Goal: Task Accomplishment & Management: Manage account settings

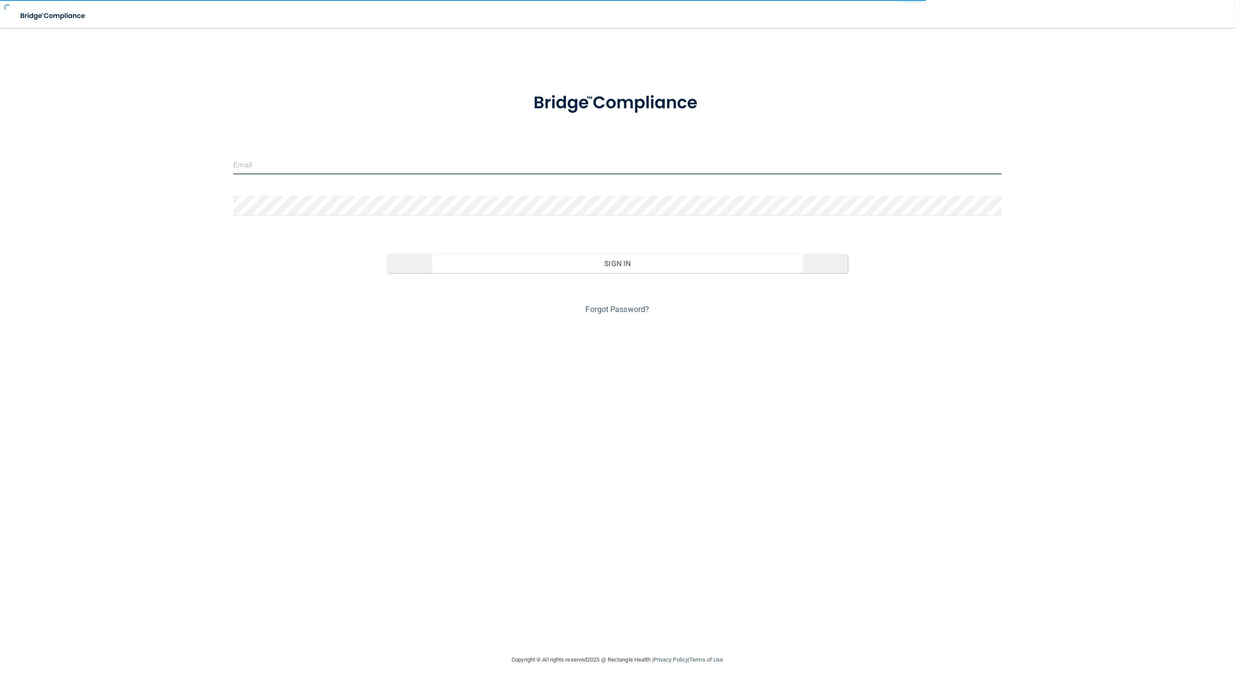
type input "awarren@rectanglehealth.com"
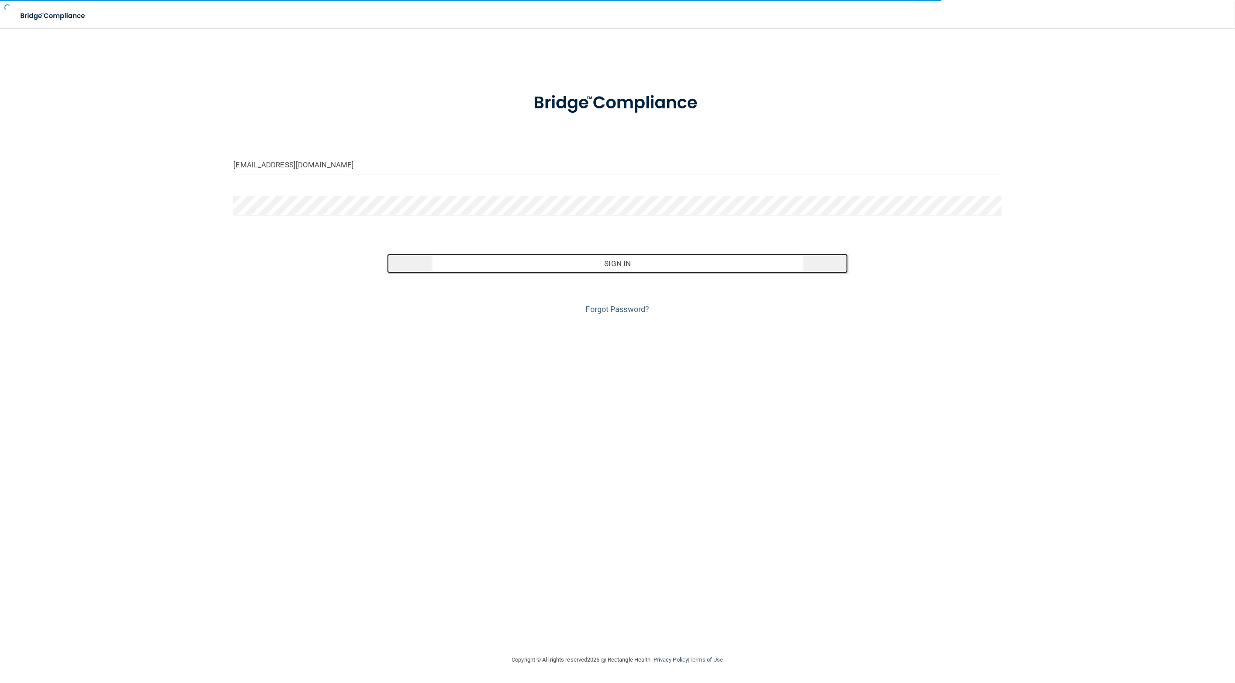
click at [534, 266] on button "Sign In" at bounding box center [617, 263] width 461 height 19
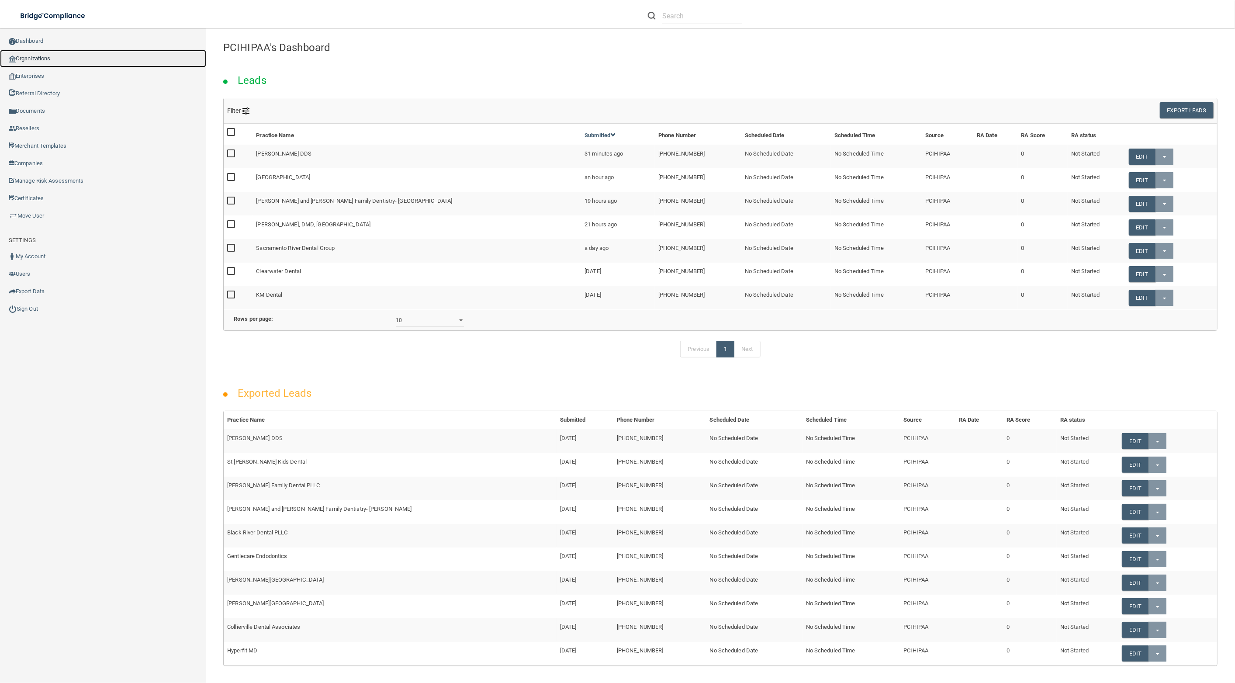
click at [78, 59] on link "Organizations" at bounding box center [103, 58] width 206 height 17
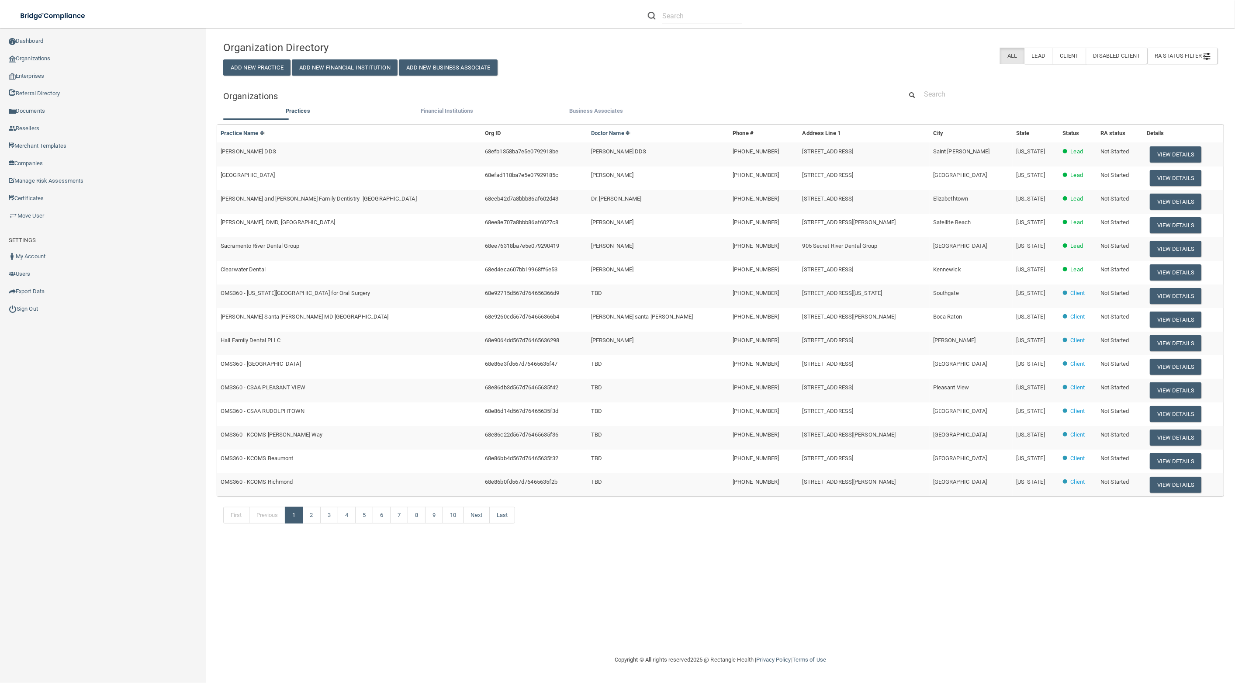
click at [260, 272] on span "Clearwater Dental" at bounding box center [243, 269] width 45 height 7
click at [1180, 322] on button "View Details" at bounding box center [1176, 319] width 52 height 16
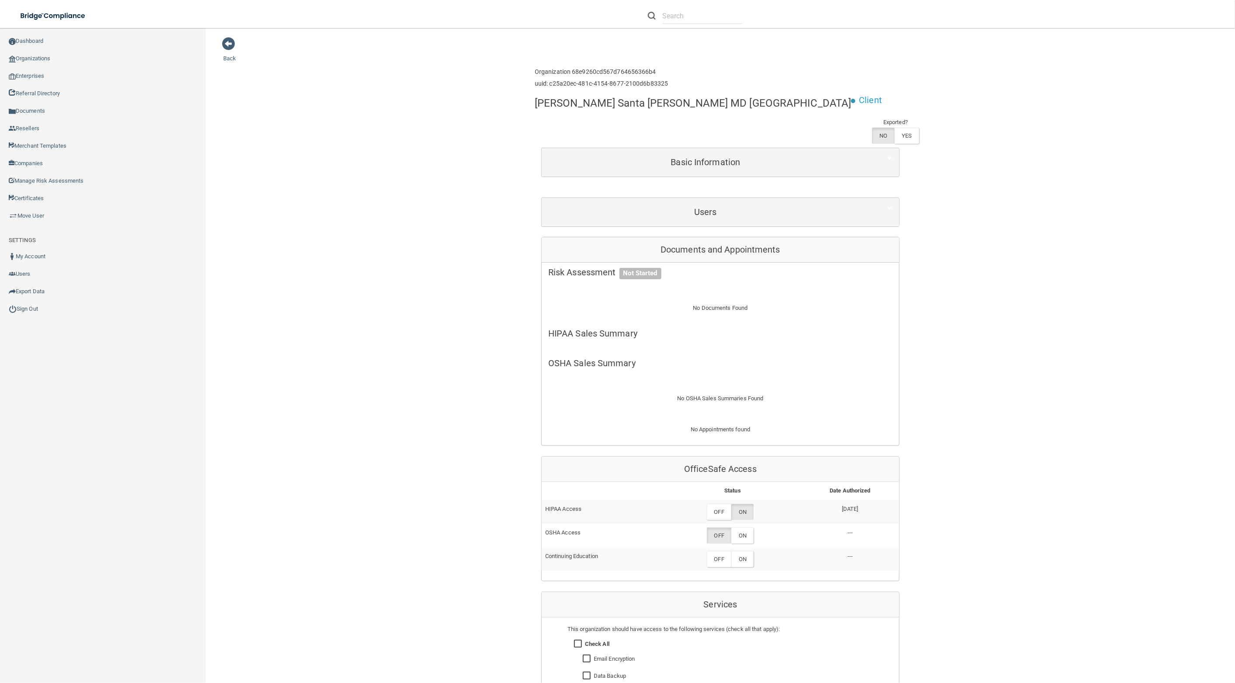
click at [802, 198] on div "Users" at bounding box center [720, 212] width 357 height 28
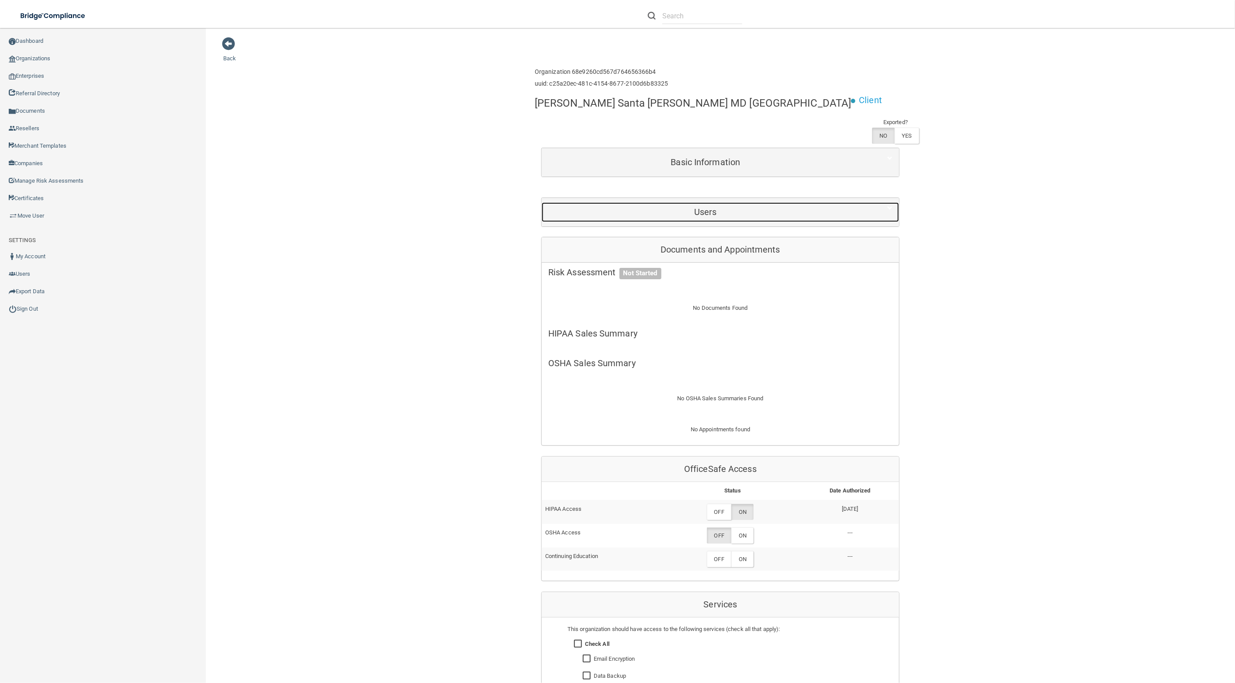
click at [799, 207] on h5 "Users" at bounding box center [705, 212] width 315 height 10
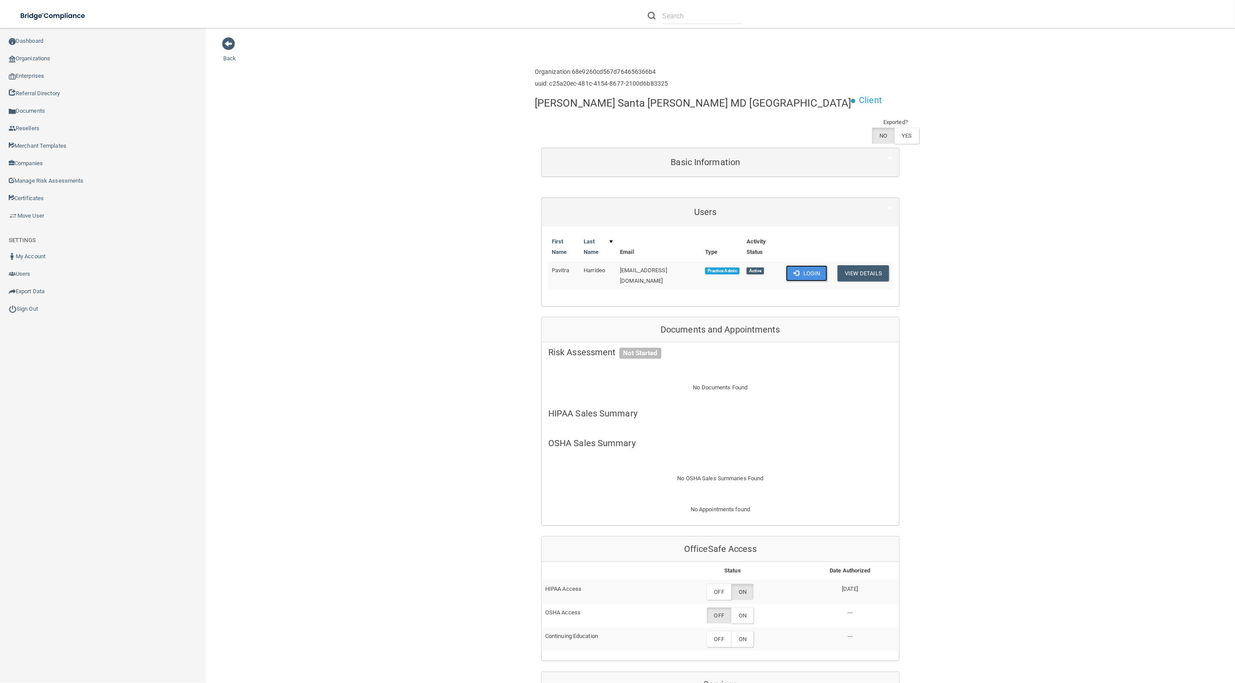
click at [804, 265] on button "Login" at bounding box center [807, 273] width 42 height 16
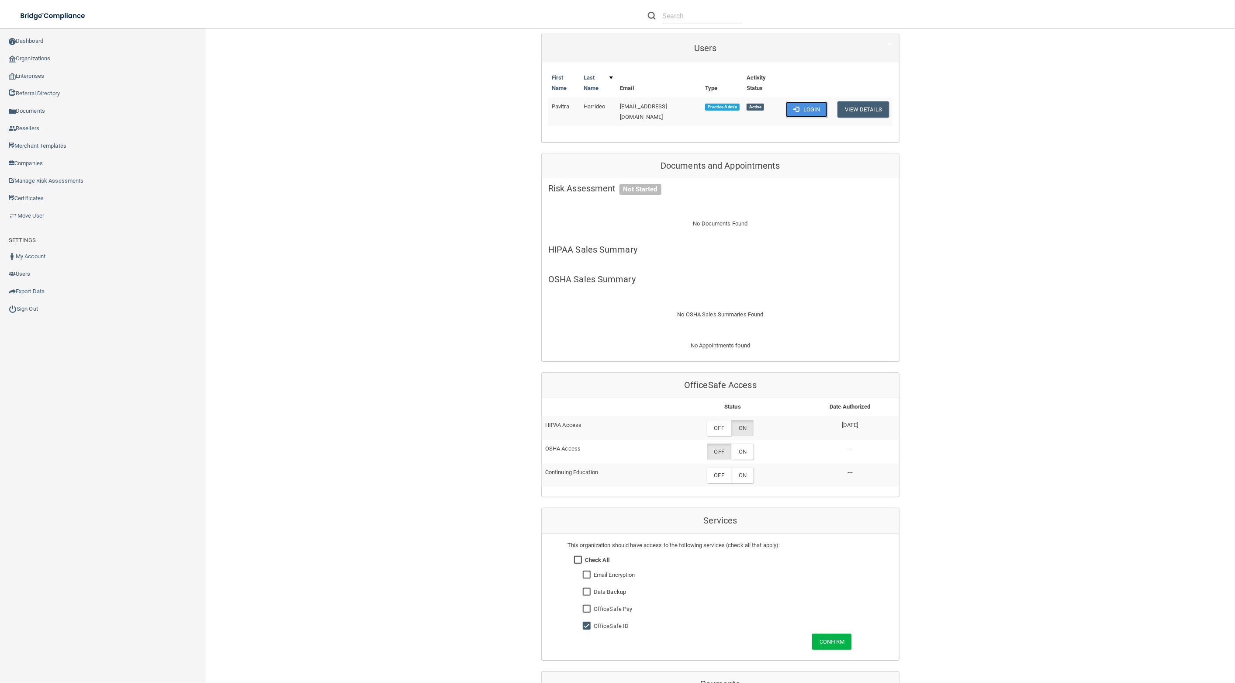
scroll to position [366, 0]
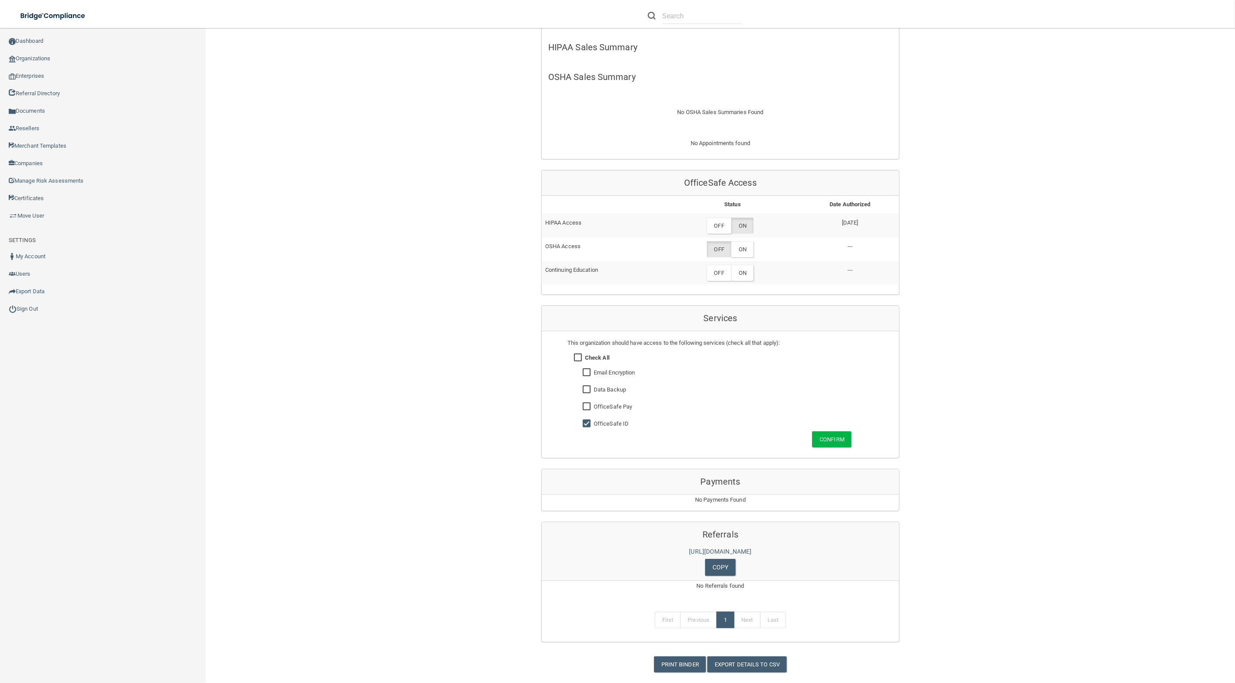
click at [282, 292] on div "Back Enterprise » Organization 68e9260cd567d764656366b4 uuid: c25a20ec-481c-415…" at bounding box center [720, 172] width 994 height 1002
click at [21, 311] on link "Sign Out" at bounding box center [103, 308] width 206 height 17
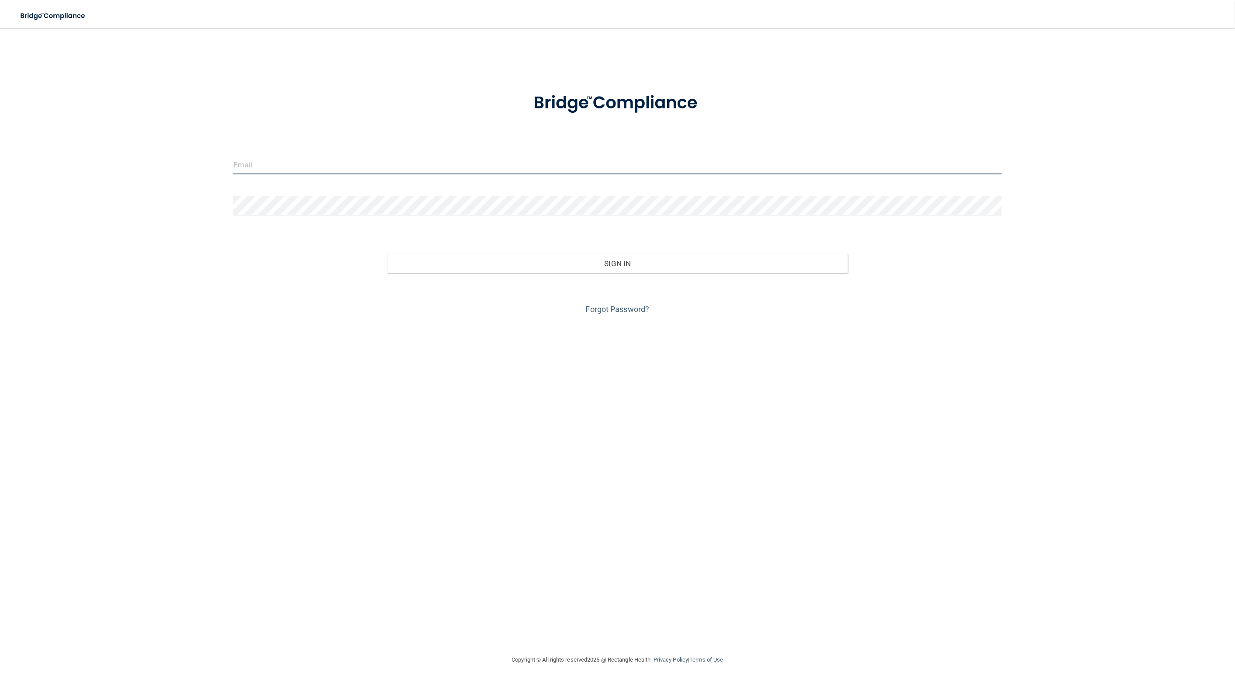
type input "awarren@rectanglehealth.com"
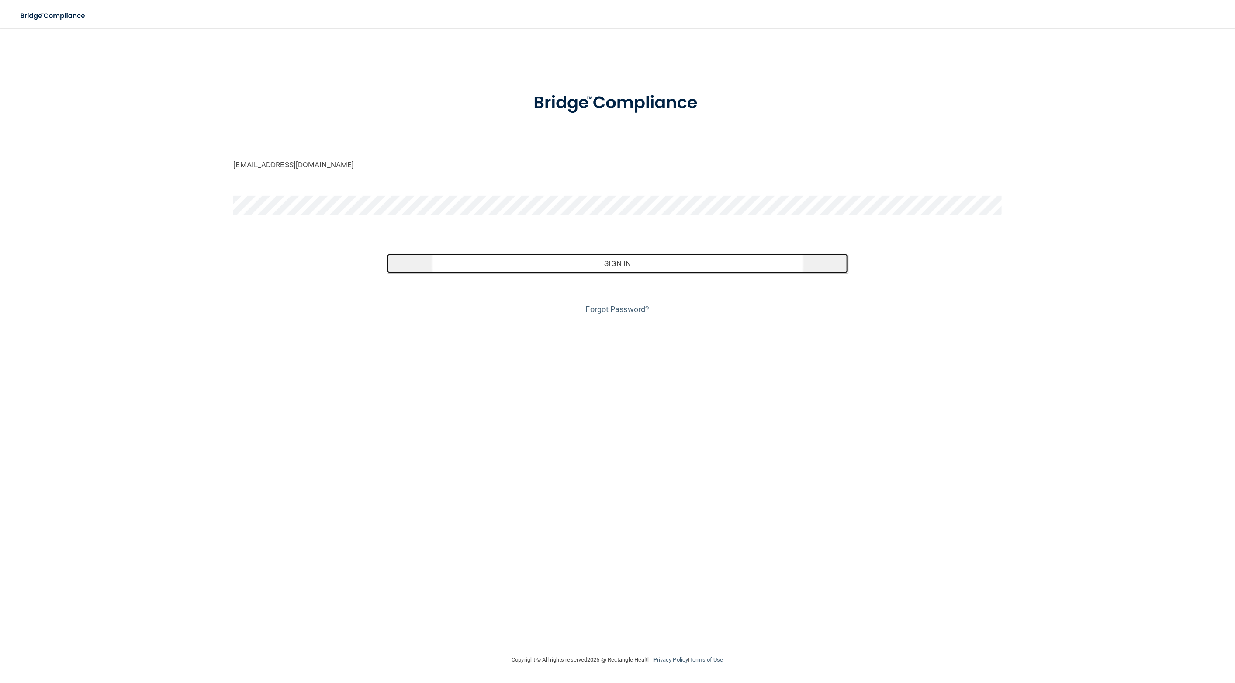
click at [591, 261] on button "Sign In" at bounding box center [617, 263] width 461 height 19
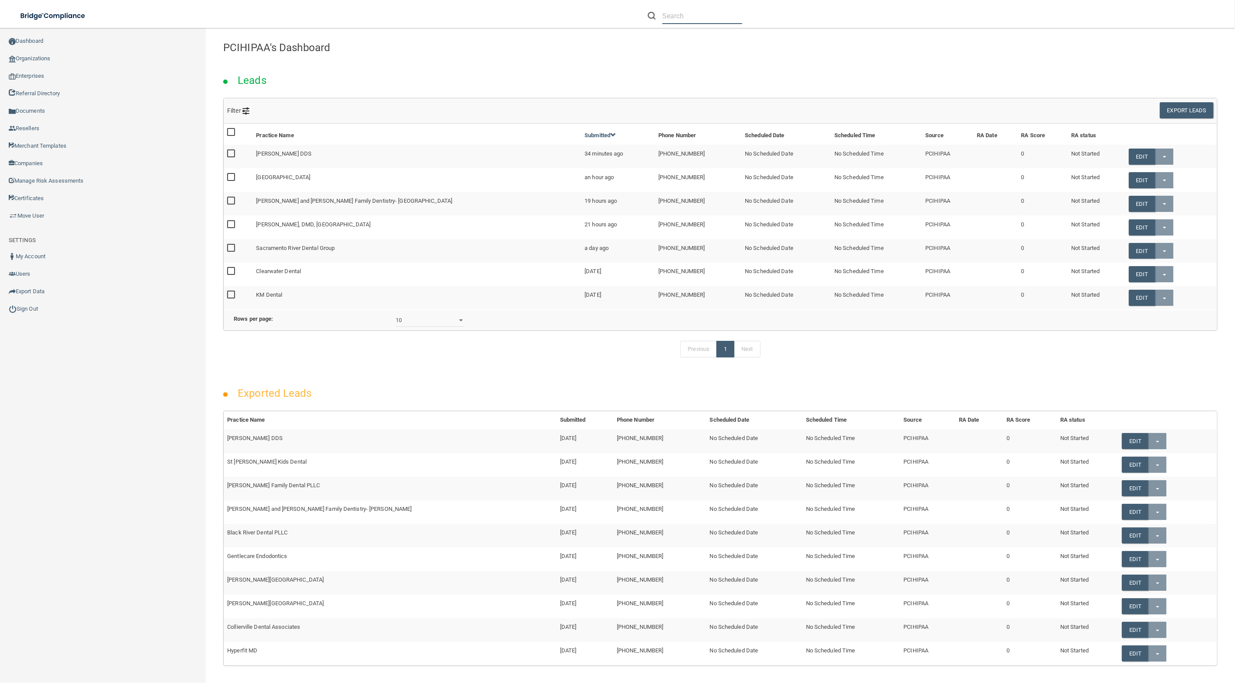
click at [699, 14] on input "text" at bounding box center [702, 16] width 80 height 16
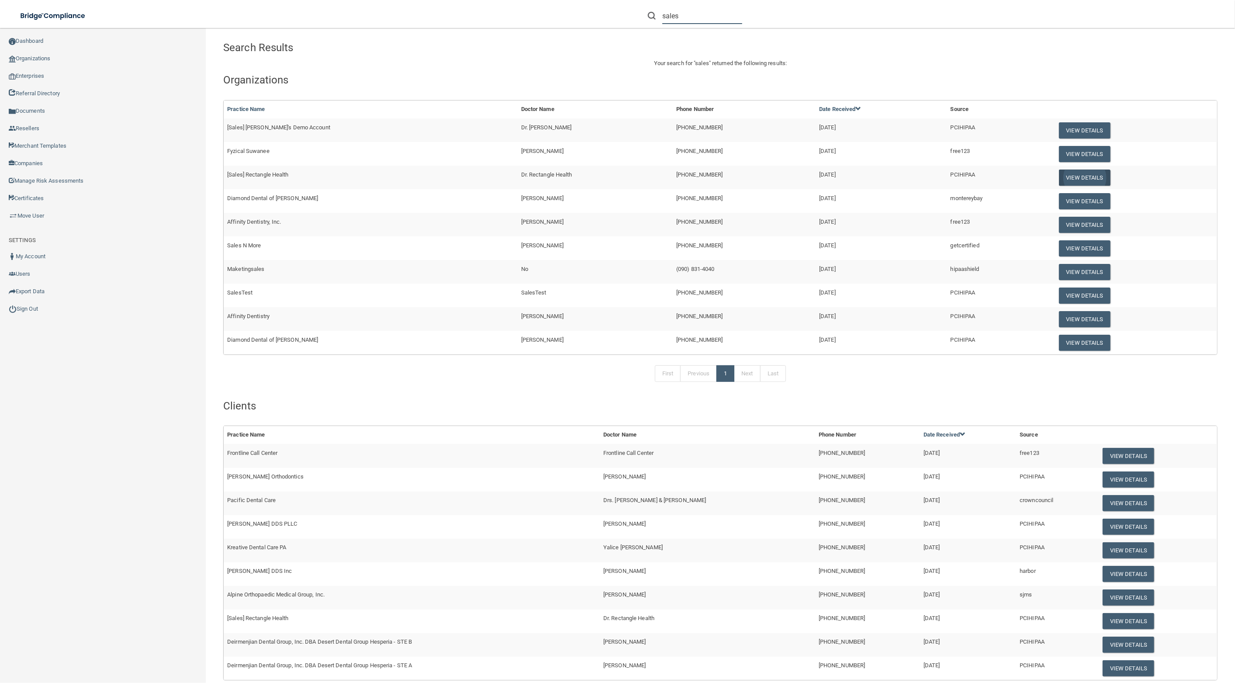
type input "sales"
click at [1069, 176] on button "View Details" at bounding box center [1085, 178] width 52 height 16
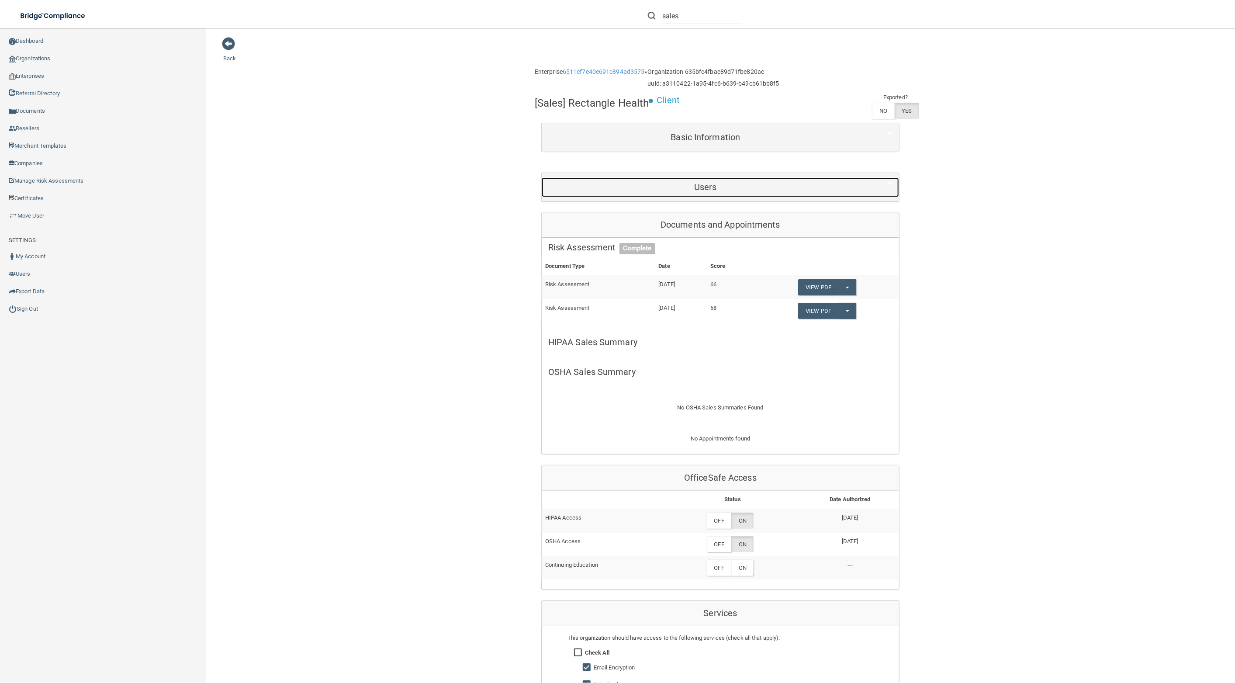
click at [773, 179] on div "Users" at bounding box center [706, 187] width 328 height 20
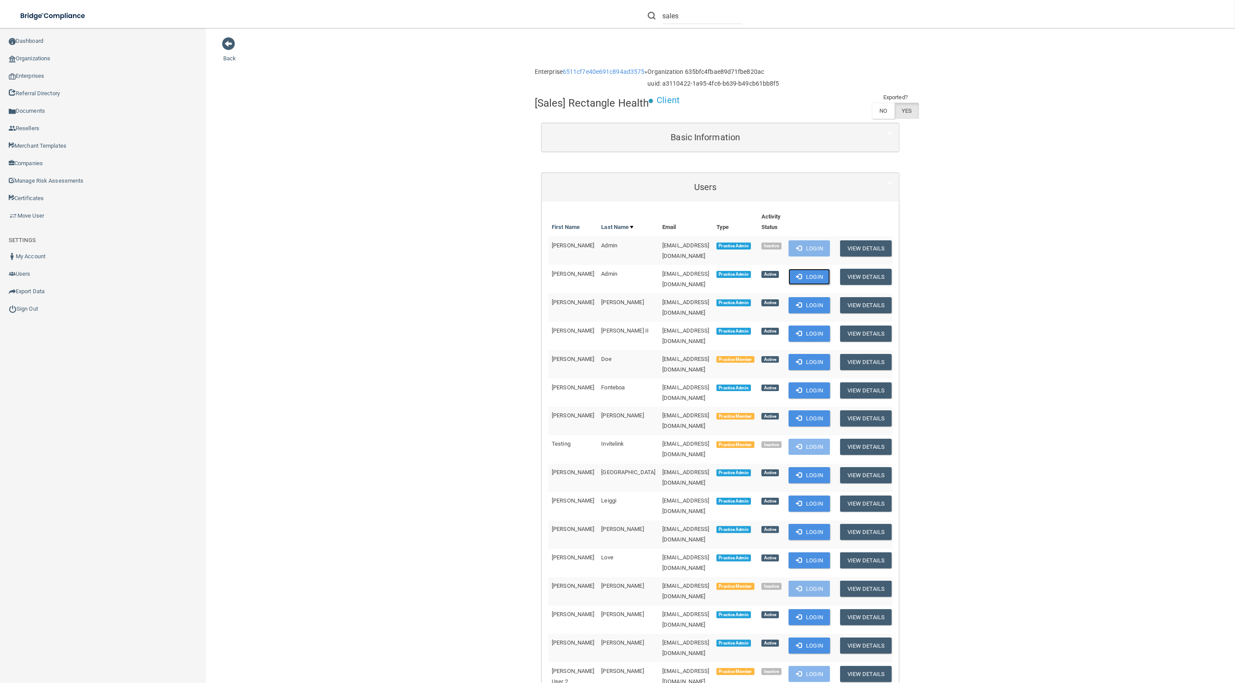
click at [830, 272] on button "Login" at bounding box center [810, 277] width 42 height 16
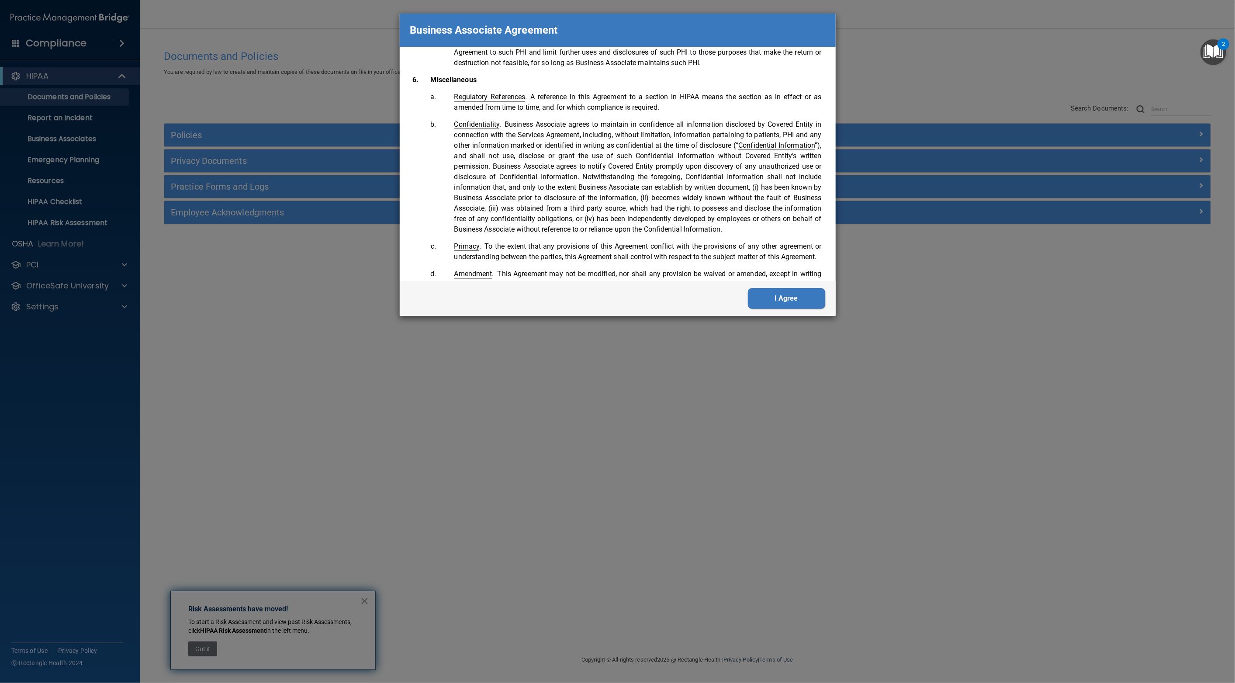
scroll to position [1816, 0]
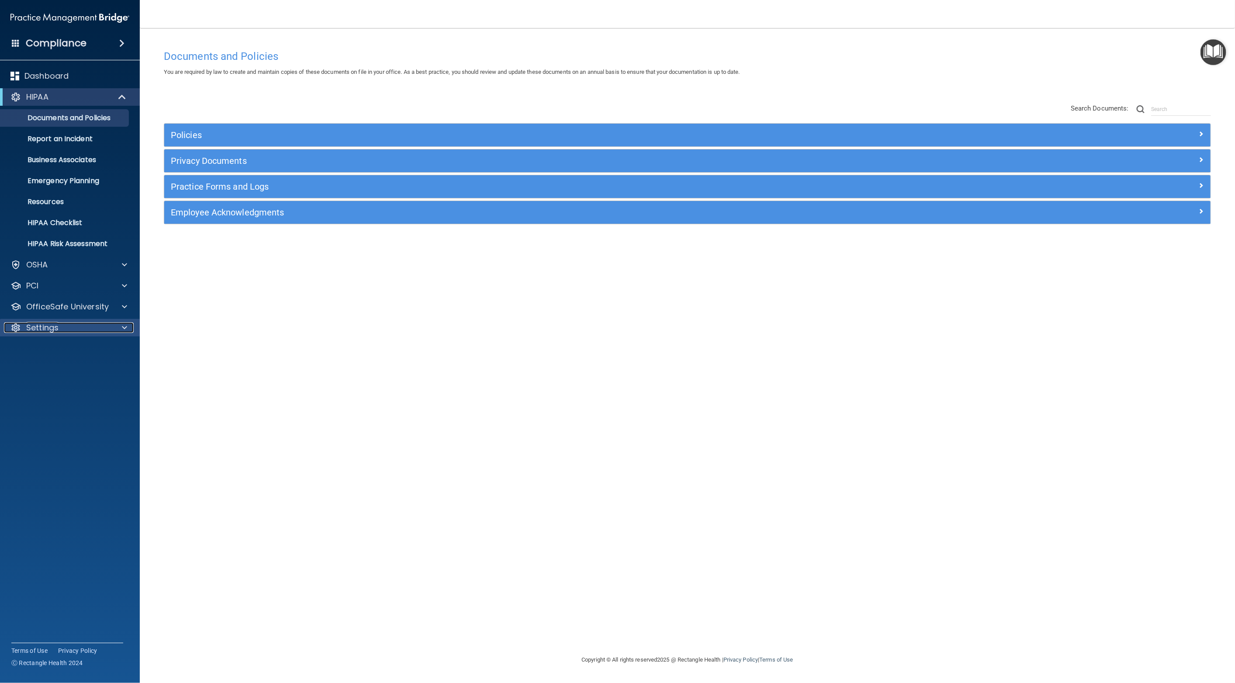
click at [65, 328] on div "Settings" at bounding box center [58, 327] width 108 height 10
click at [64, 414] on p "Sign Out" at bounding box center [65, 411] width 119 height 9
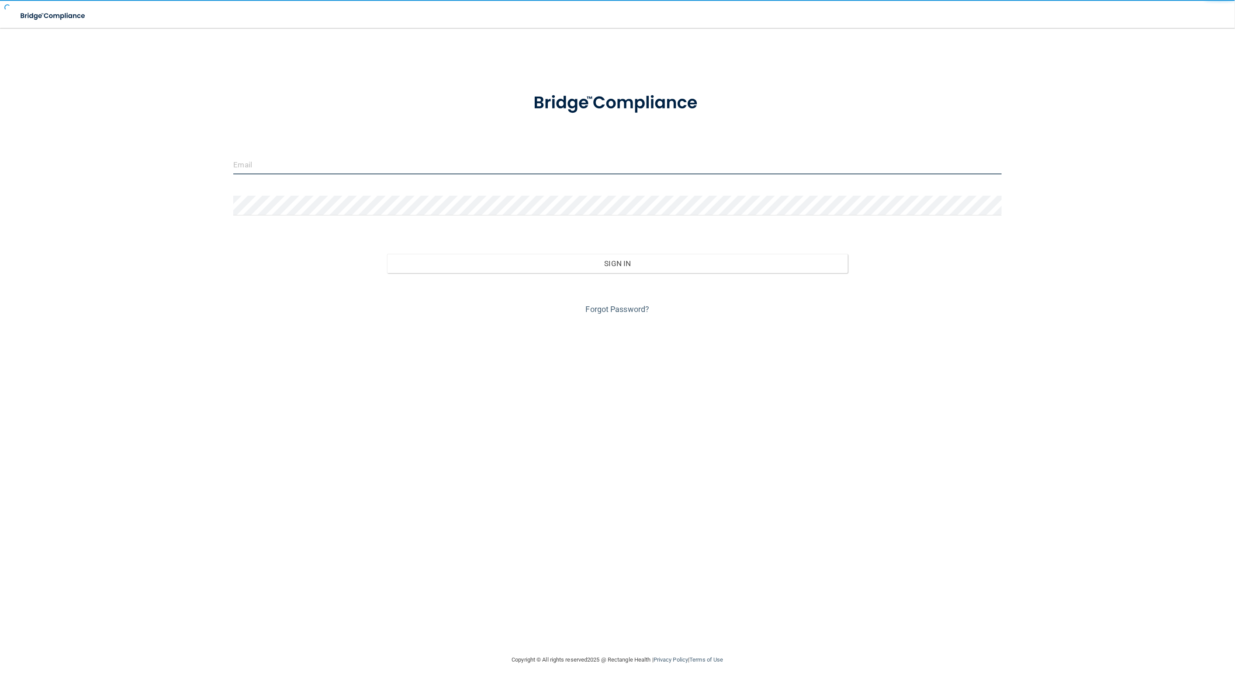
type input "awarren@rectanglehealth.com"
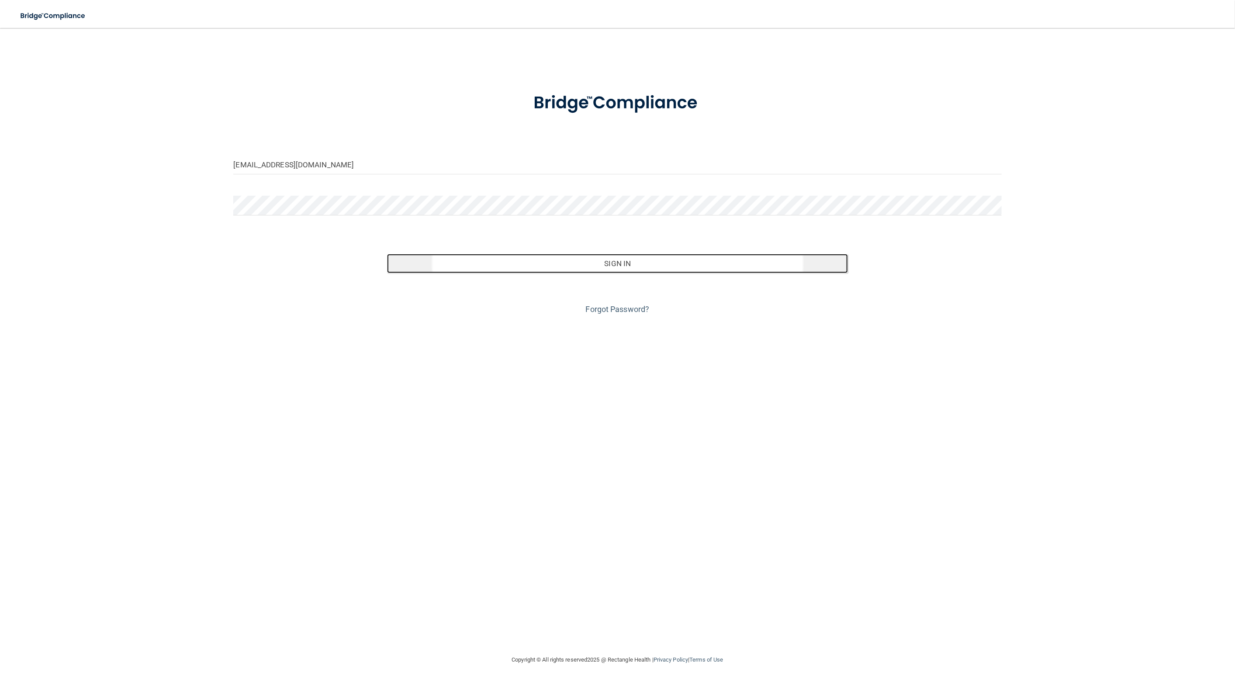
click at [657, 267] on button "Sign In" at bounding box center [617, 263] width 461 height 19
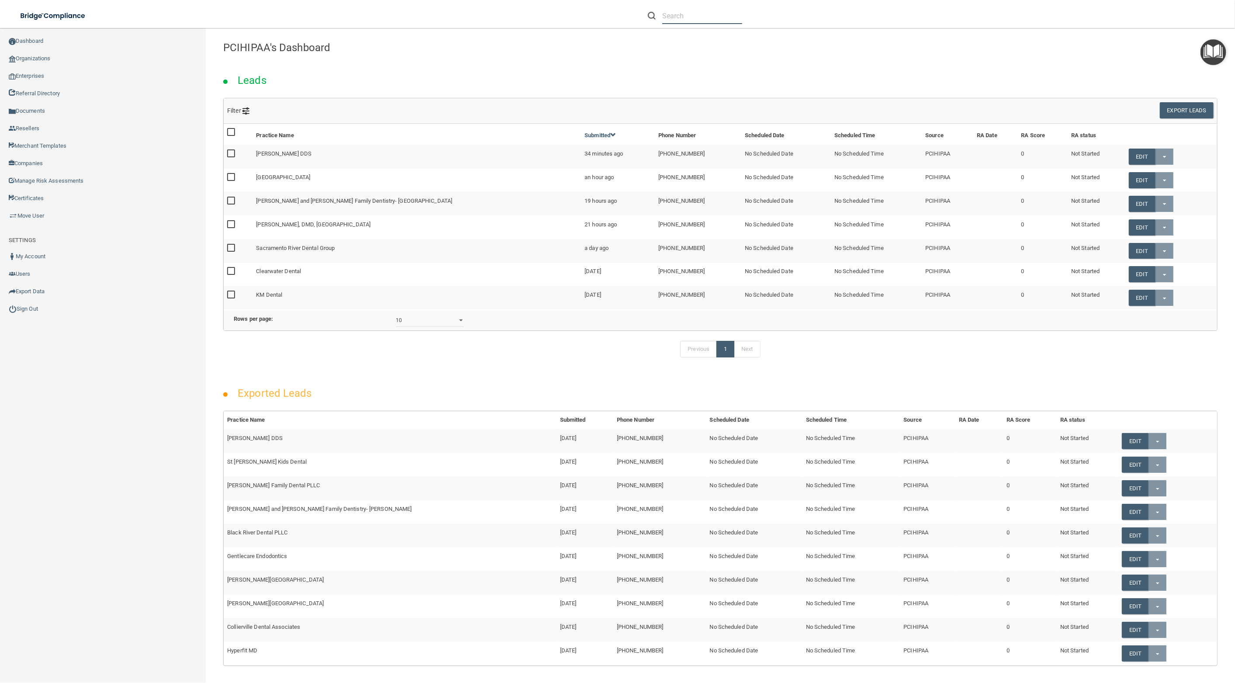
click at [676, 18] on input "text" at bounding box center [702, 16] width 80 height 16
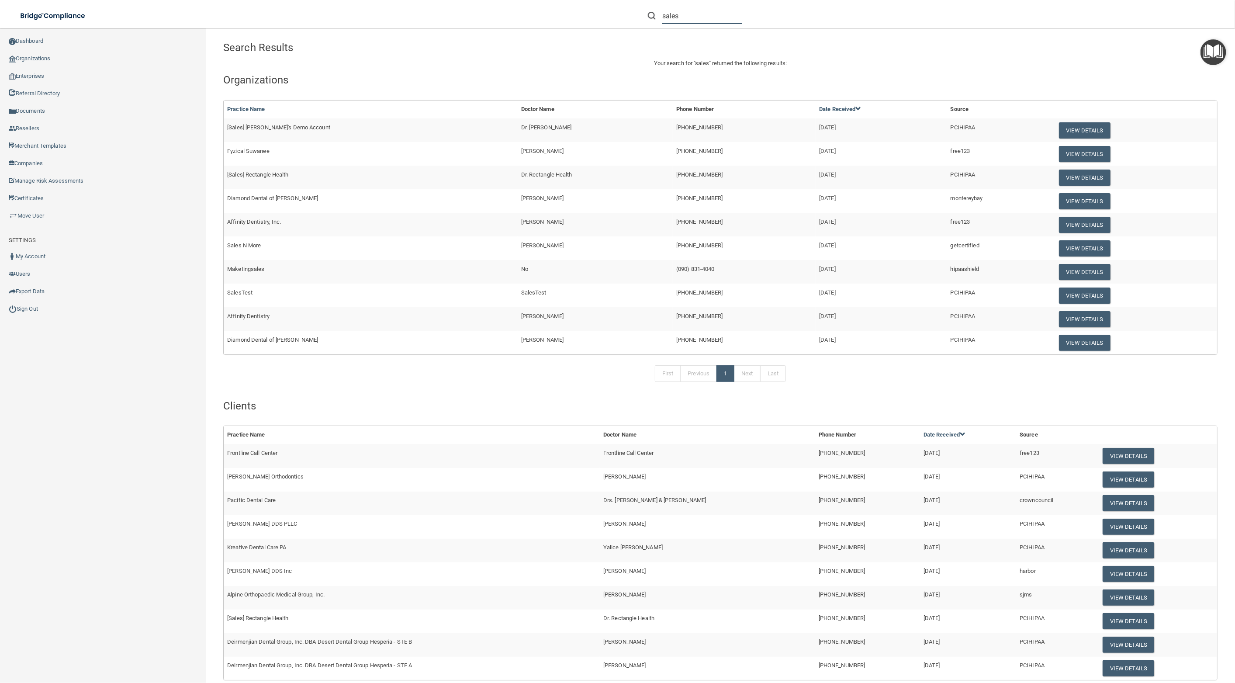
type input "sales"
click at [275, 172] on span "[Sales] Rectangle Health" at bounding box center [257, 174] width 61 height 7
click at [1076, 177] on button "View Details" at bounding box center [1085, 178] width 52 height 16
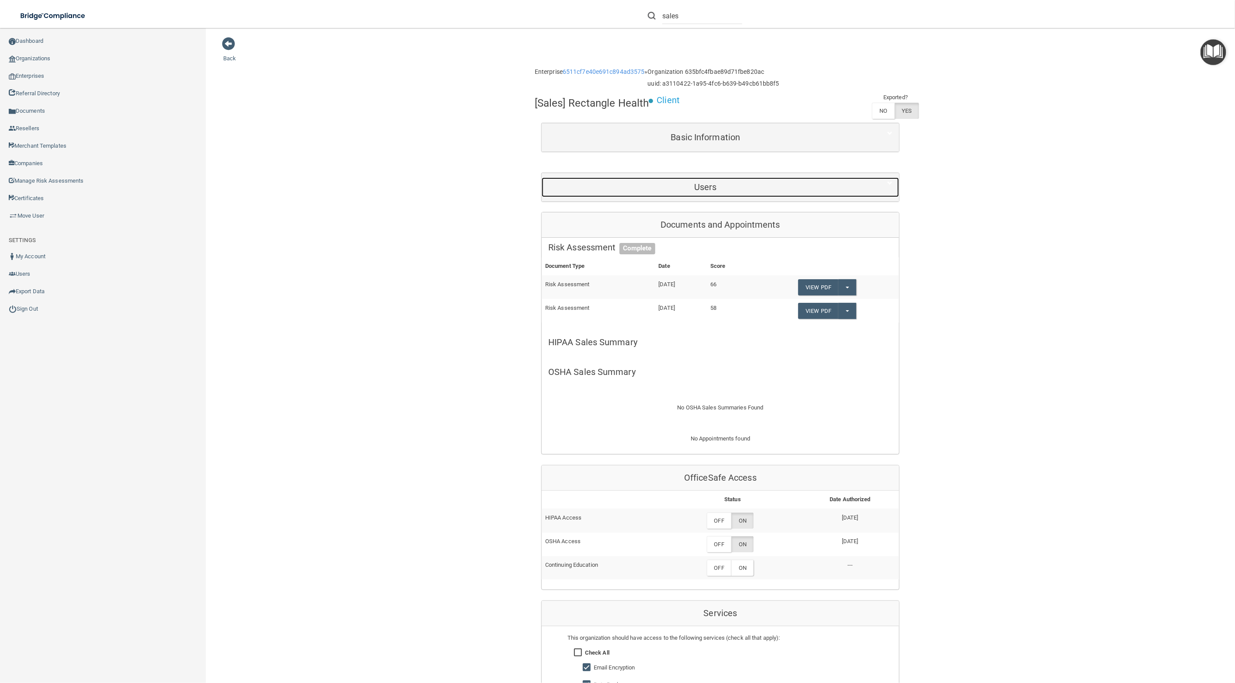
click at [781, 194] on div "Users" at bounding box center [706, 187] width 328 height 20
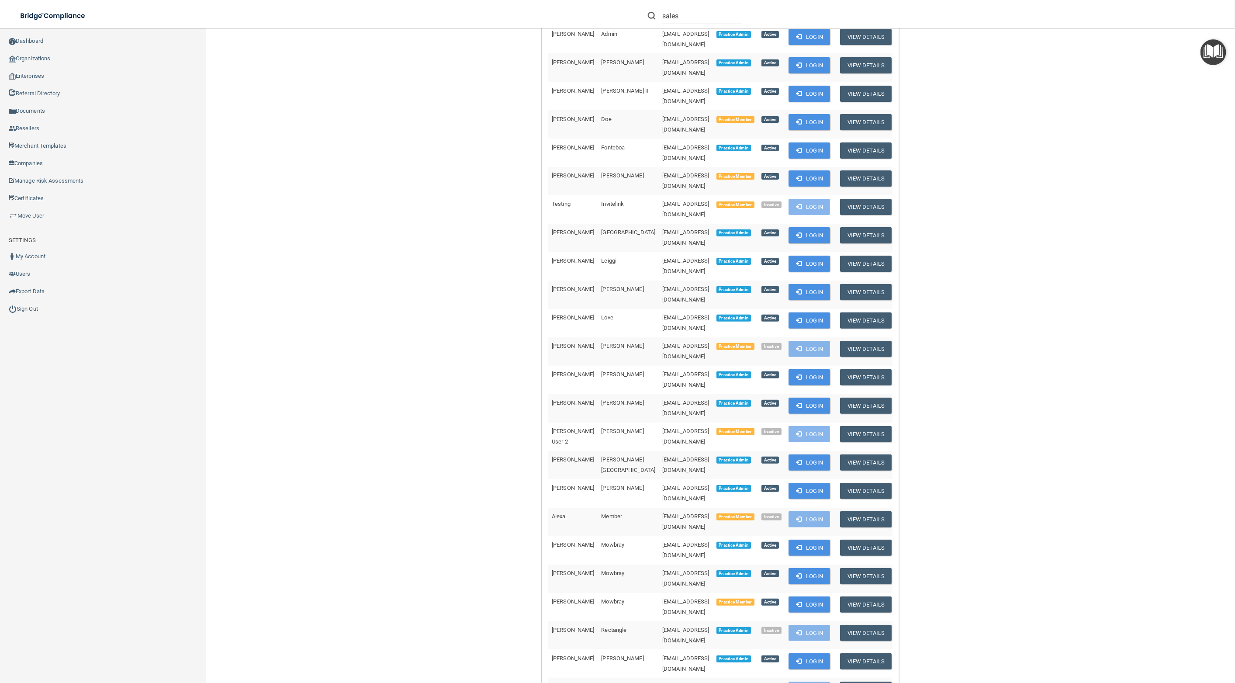
scroll to position [239, 0]
click at [830, 228] on button "Login" at bounding box center [810, 236] width 42 height 16
